Goal: Information Seeking & Learning: Learn about a topic

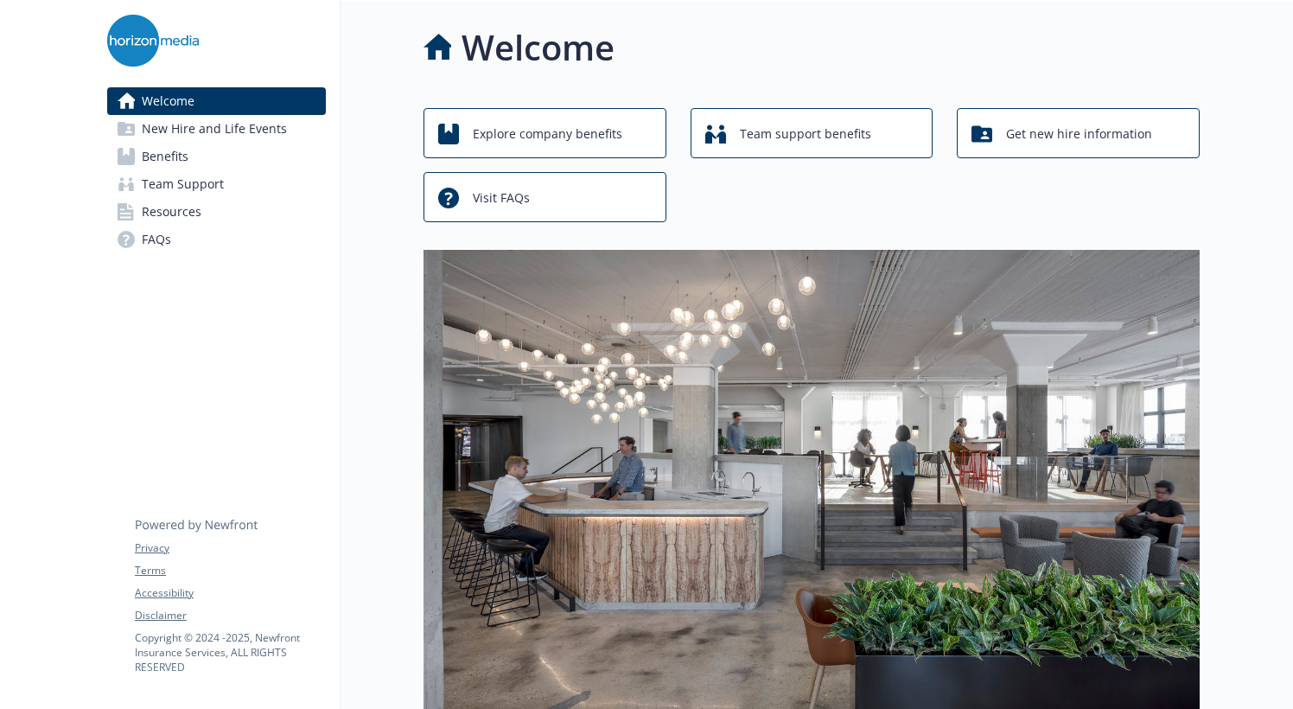
click at [538, 208] on div "Visit FAQs" at bounding box center [547, 197] width 219 height 33
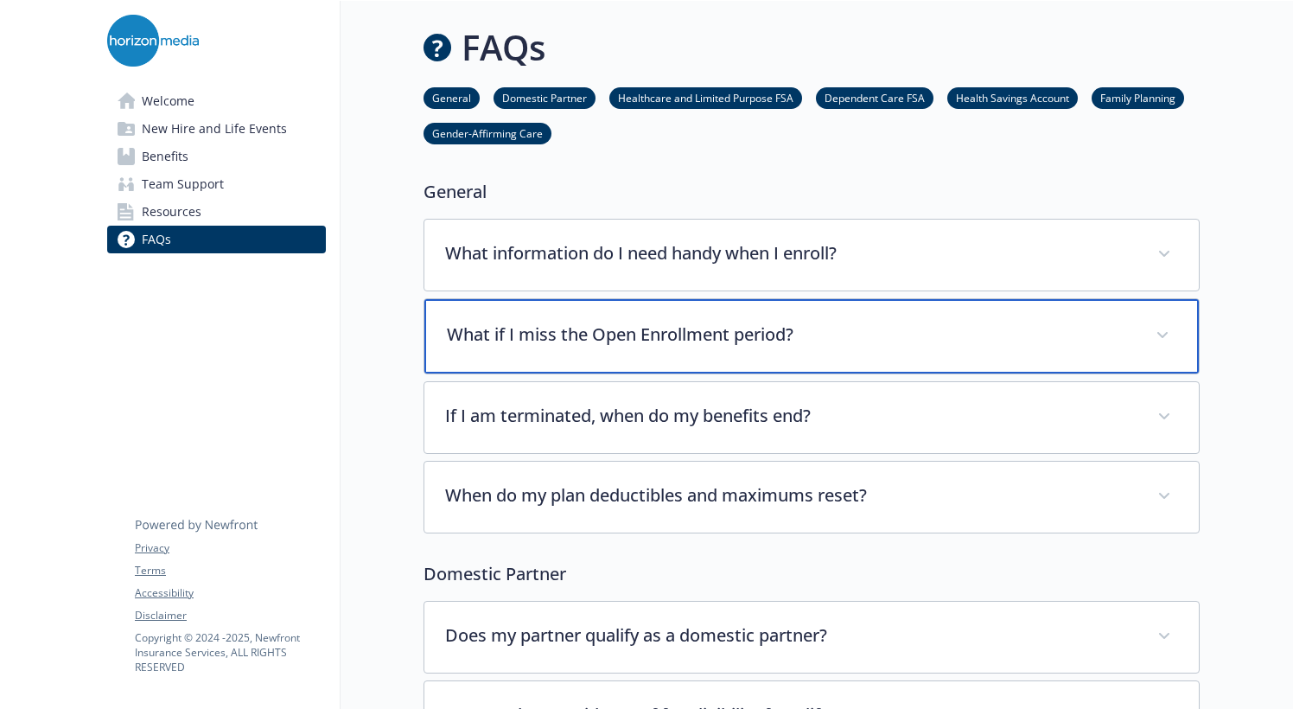
click at [584, 358] on div "What if I miss the Open Enrollment period?" at bounding box center [811, 336] width 774 height 74
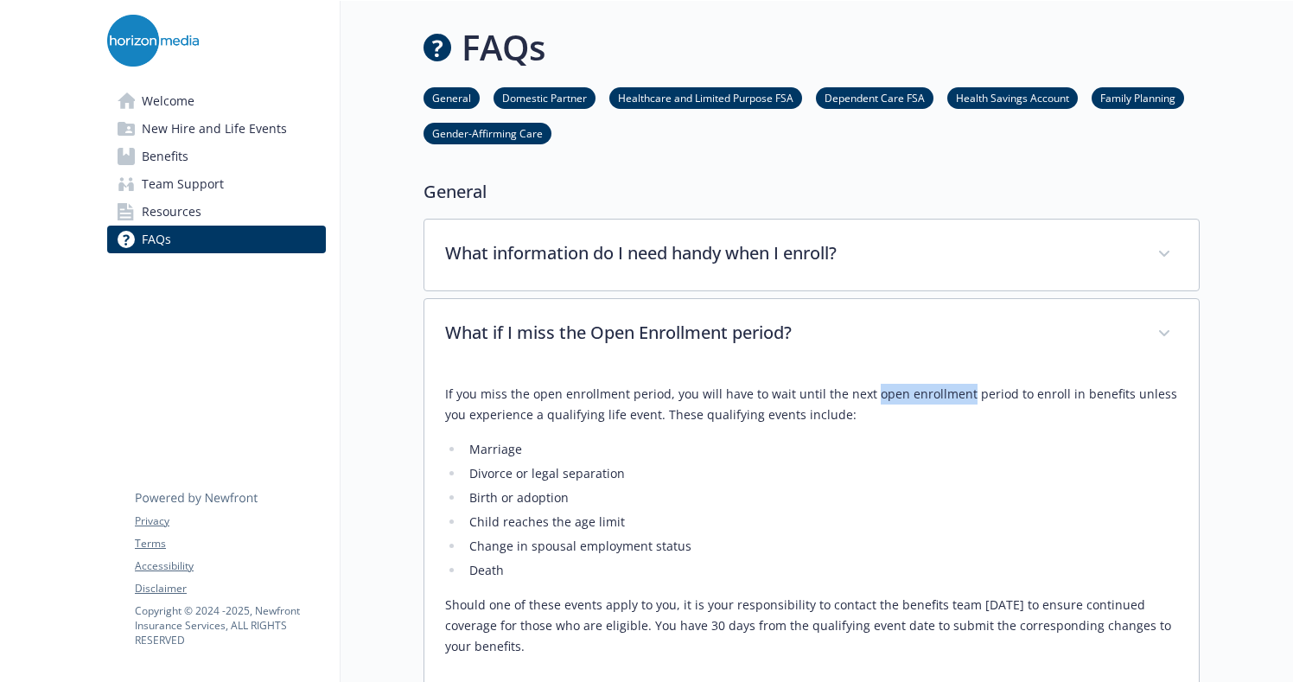
click at [167, 157] on span "Benefits" at bounding box center [165, 157] width 47 height 28
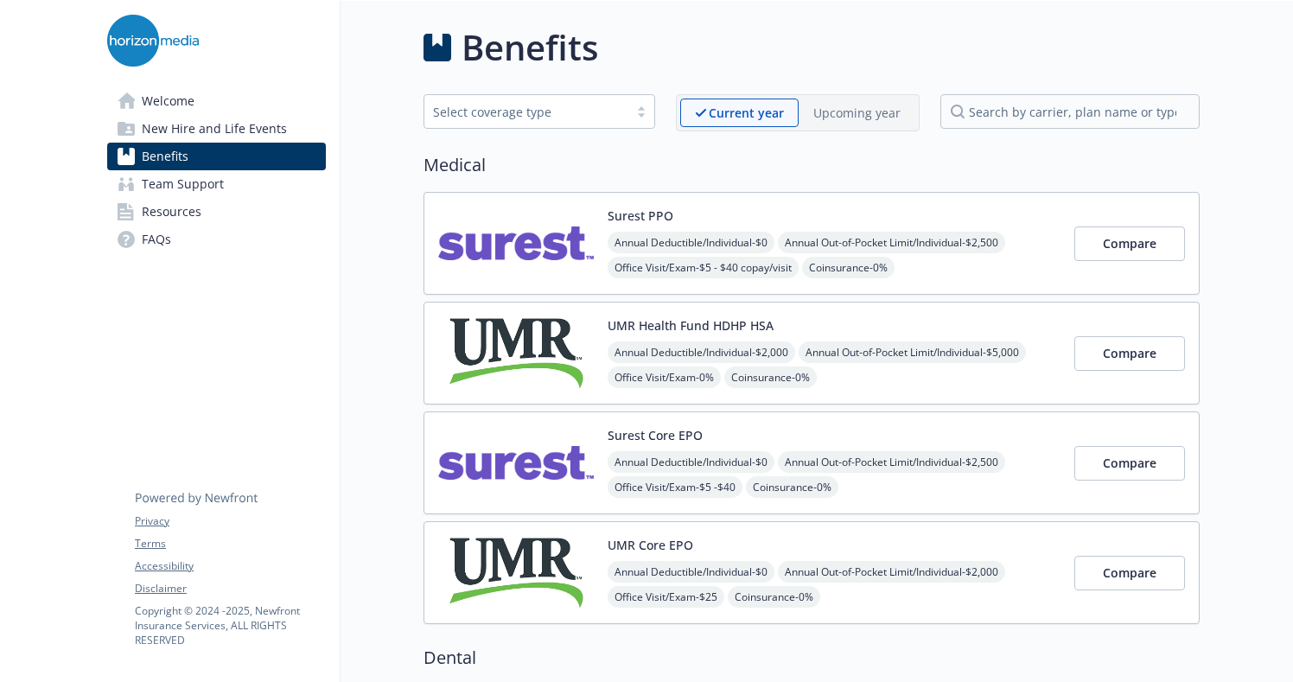
click at [170, 96] on span "Welcome" at bounding box center [168, 101] width 53 height 28
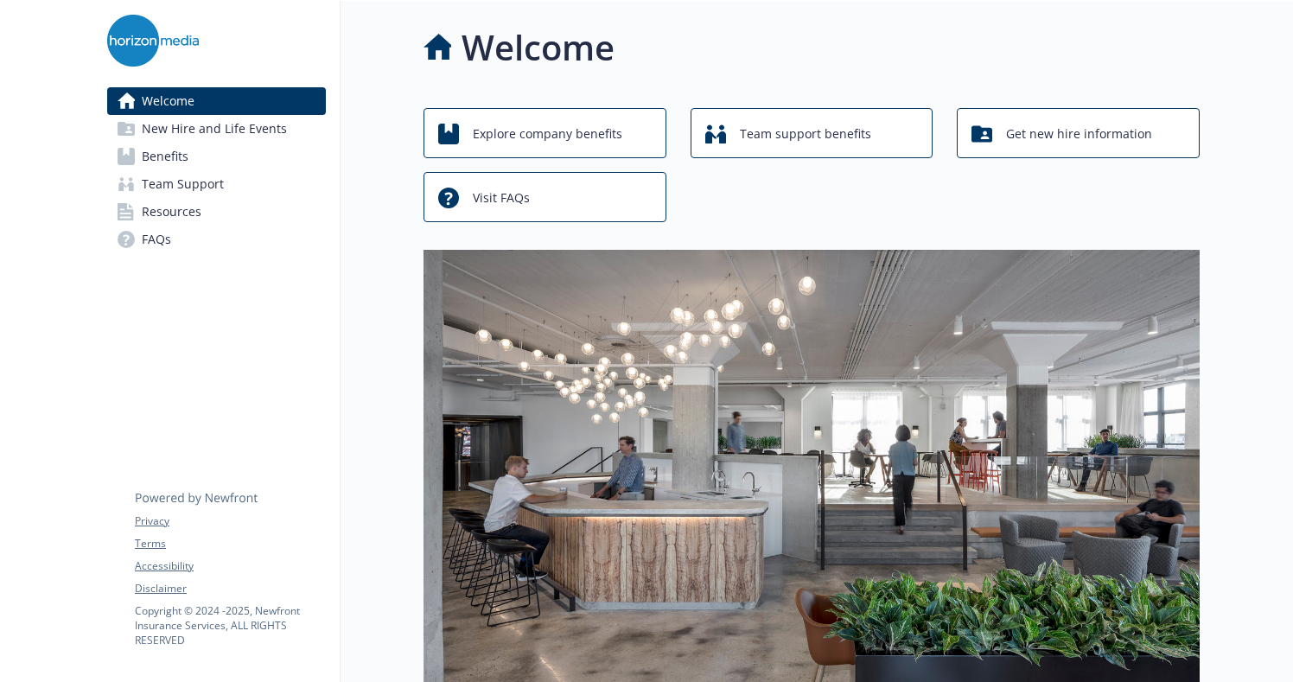
click at [577, 124] on span "Explore company benefits" at bounding box center [548, 134] width 150 height 33
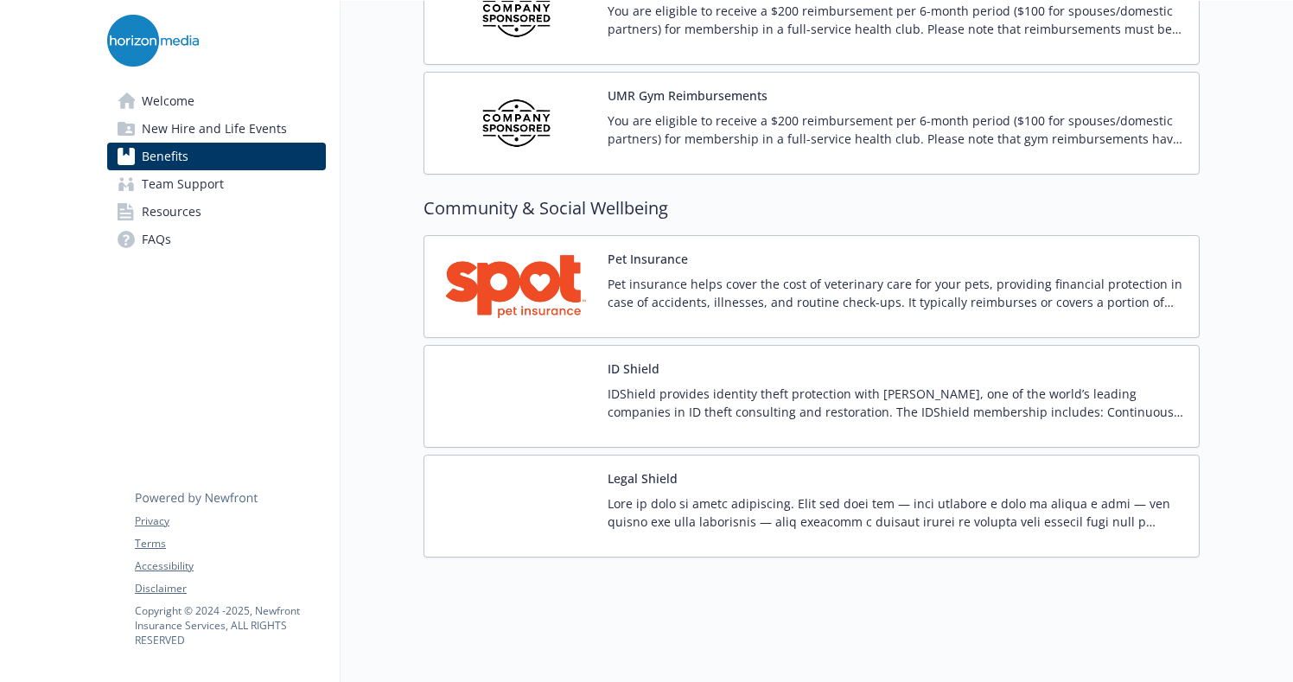
scroll to position [4441, 0]
